Goal: Task Accomplishment & Management: Manage account settings

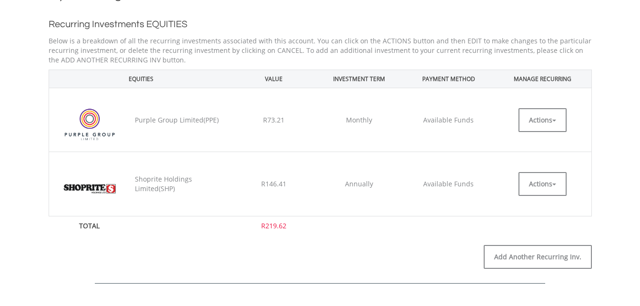
scroll to position [238, 0]
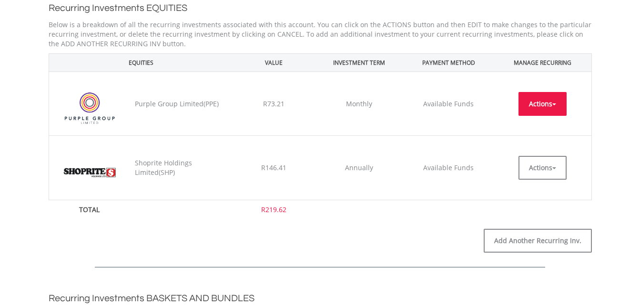
click at [540, 103] on button "Actions" at bounding box center [542, 104] width 48 height 24
click at [398, 219] on table "EQUITIES VALUE INVESTMENT TERM PAYMENT METHOD MANAGE RECURRING ﻿ Purple Group L…" at bounding box center [320, 136] width 543 height 166
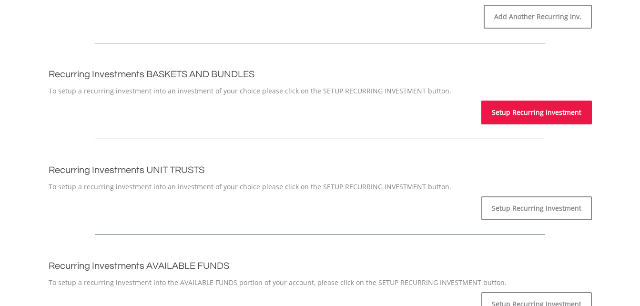
scroll to position [524, 0]
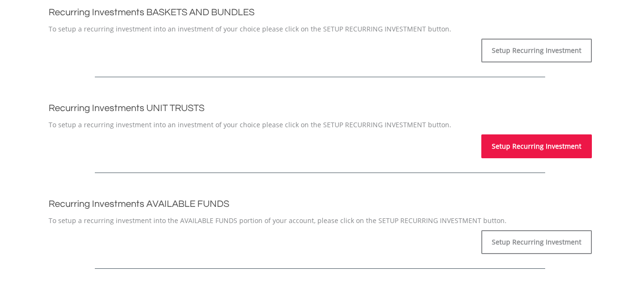
click at [517, 148] on link "Setup Recurring Investment" at bounding box center [536, 146] width 110 height 24
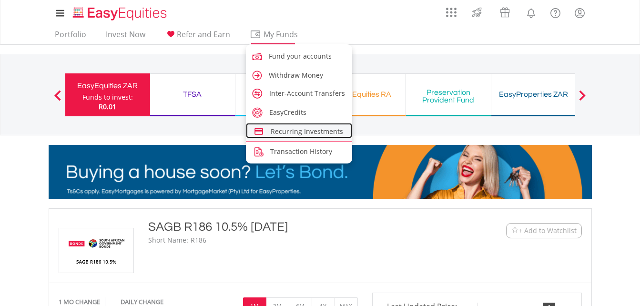
click at [288, 128] on span "Recurring Investments" at bounding box center [307, 131] width 72 height 9
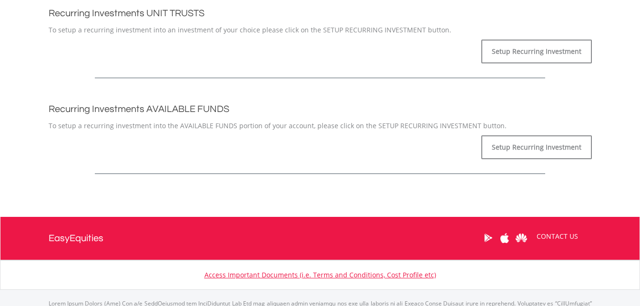
scroll to position [619, 0]
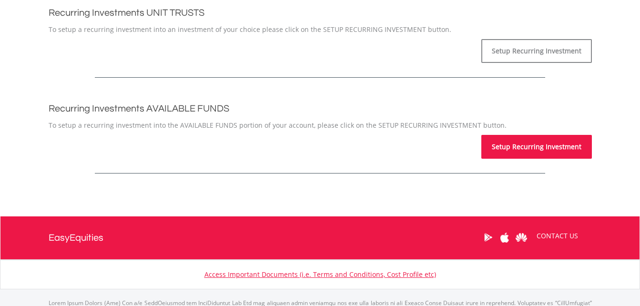
click at [525, 148] on link "Setup Recurring Investment" at bounding box center [536, 147] width 110 height 24
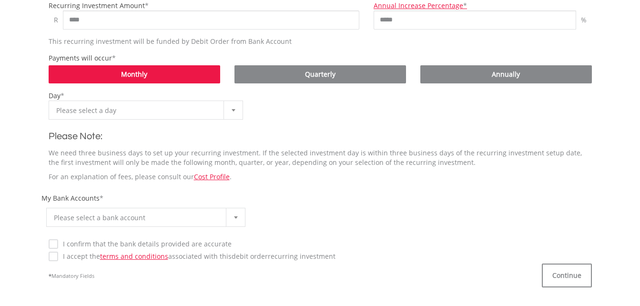
scroll to position [286, 0]
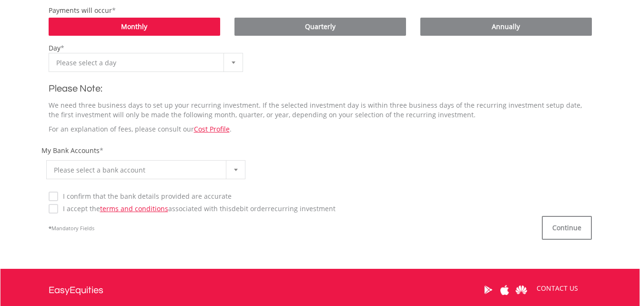
click at [236, 172] on div at bounding box center [235, 170] width 19 height 18
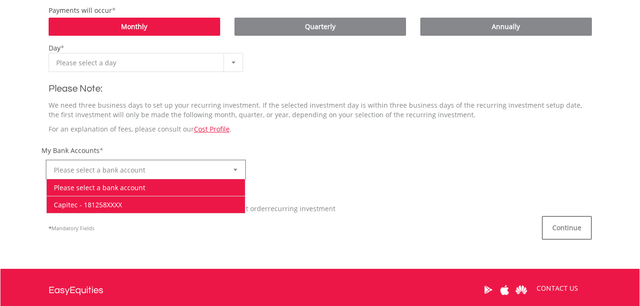
click at [212, 204] on li "Capitec - 181258XXXX" at bounding box center [146, 204] width 199 height 17
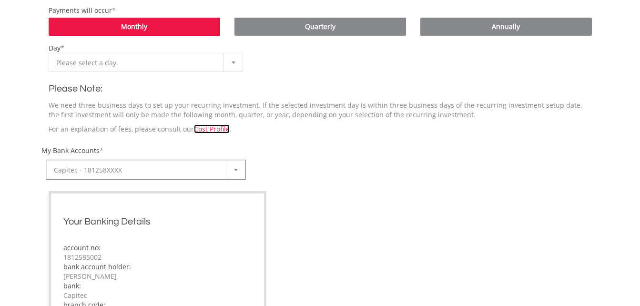
click at [210, 129] on link "Cost Profile" at bounding box center [212, 128] width 36 height 9
